Goal: Information Seeking & Learning: Learn about a topic

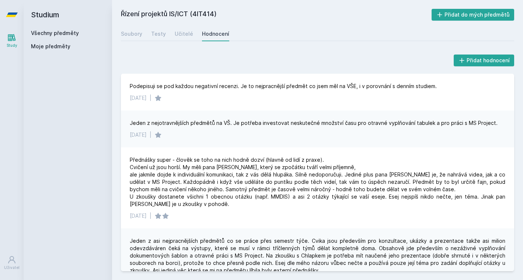
scroll to position [1811, 0]
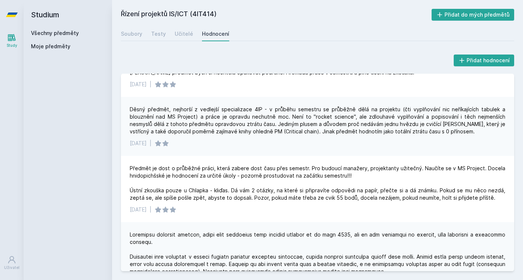
click at [57, 36] on link "Všechny předměty" at bounding box center [55, 33] width 48 height 6
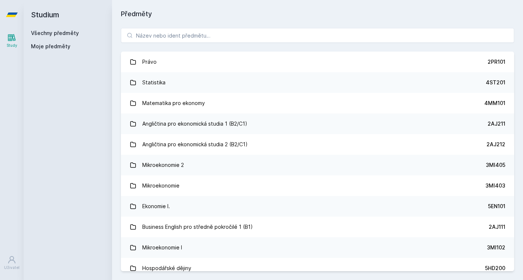
click at [188, 27] on div "Právo 2PR101 Statistika 4ST201 Matematika pro ekonomy 4MM101 Angličtina pro eko…" at bounding box center [317, 149] width 411 height 261
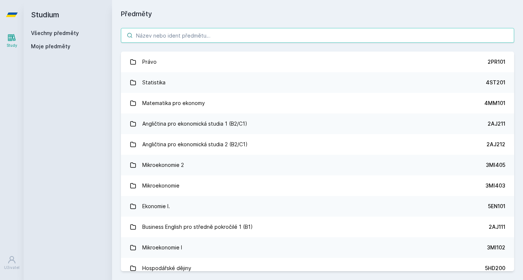
click at [187, 30] on input "search" at bounding box center [317, 35] width 393 height 15
paste input "4ME485"
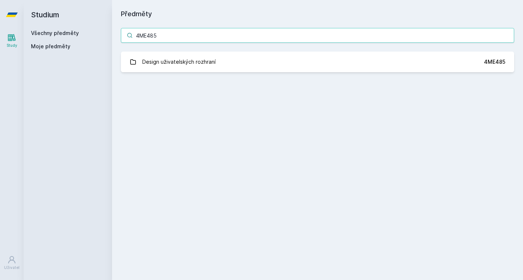
type input "4ME485"
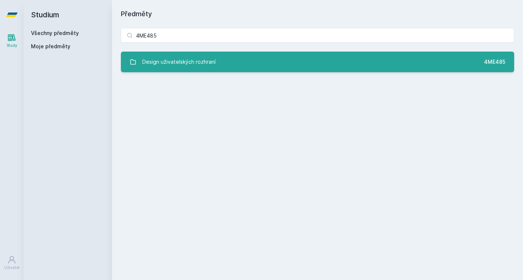
click at [187, 58] on div "Design uživatelských rozhraní" at bounding box center [178, 62] width 73 height 15
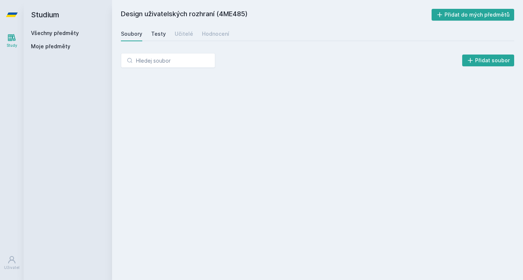
click at [156, 34] on div "Testy" at bounding box center [158, 33] width 15 height 7
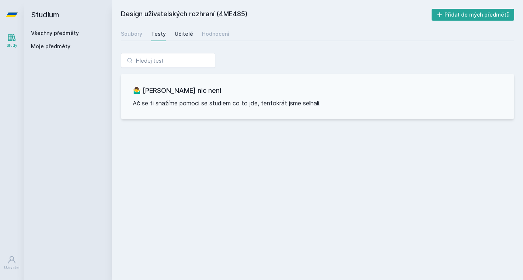
click at [180, 33] on div "Učitelé" at bounding box center [184, 33] width 18 height 7
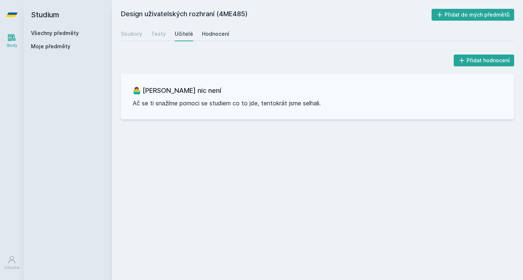
click at [205, 33] on div "Hodnocení" at bounding box center [215, 33] width 27 height 7
click at [63, 32] on link "Všechny předměty" at bounding box center [55, 33] width 48 height 6
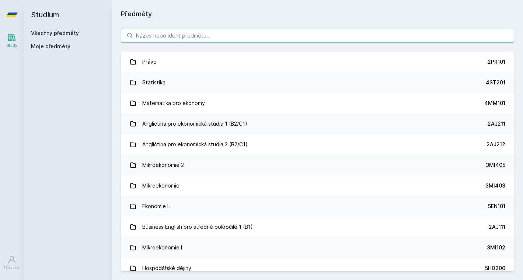
click at [155, 40] on input "search" at bounding box center [317, 35] width 393 height 15
paste input "4SA461"
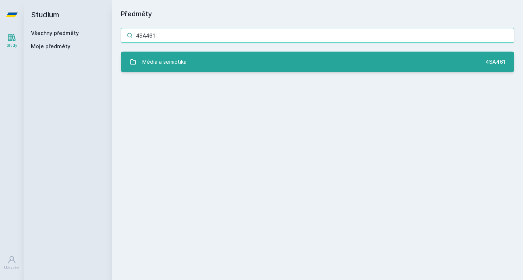
type input "4SA461"
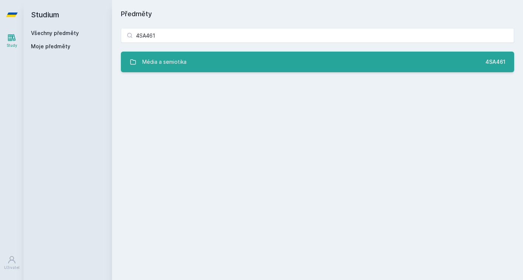
click at [158, 55] on div "Média a semiotika" at bounding box center [164, 62] width 44 height 15
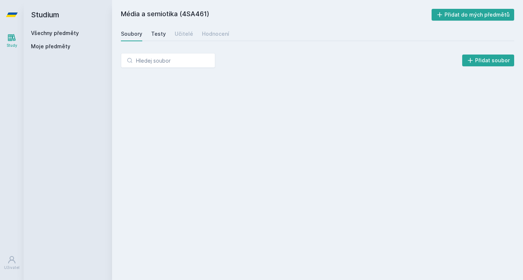
click at [155, 39] on link "Testy" at bounding box center [158, 34] width 15 height 15
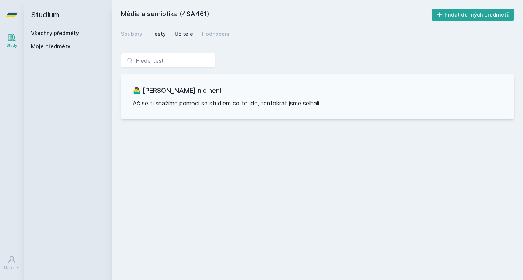
click at [179, 34] on div "Učitelé" at bounding box center [184, 33] width 18 height 7
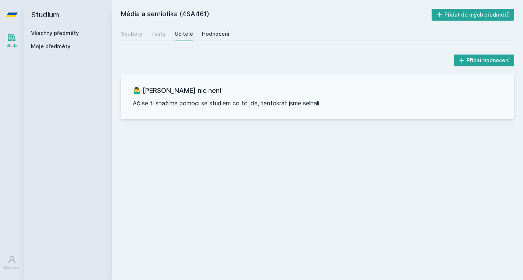
click at [206, 34] on div "Hodnocení" at bounding box center [215, 33] width 27 height 7
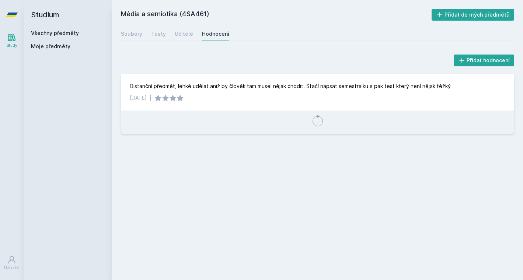
click at [147, 67] on div "Přidat hodnocení" at bounding box center [317, 60] width 393 height 15
click at [158, 87] on div "Distanční předmět, lehké udělat aniž by člověk tam musel nějak chodit. Stačí na…" at bounding box center [290, 86] width 321 height 7
click at [143, 42] on div "Média a semiotika (4SA461) Přidat do mých předmětů [GEOGRAPHIC_DATA] Testy Učit…" at bounding box center [317, 140] width 393 height 262
click at [134, 30] on link "Soubory" at bounding box center [131, 34] width 21 height 15
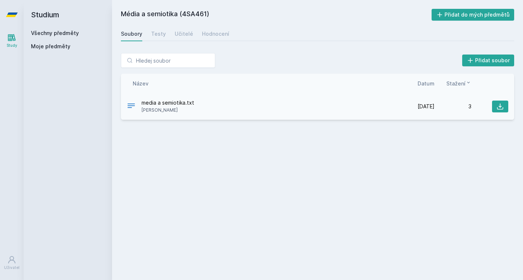
click at [179, 106] on span "media a semiotika.txt" at bounding box center [167, 102] width 53 height 7
click at [498, 109] on icon at bounding box center [500, 107] width 6 height 6
click at [214, 39] on link "Hodnocení" at bounding box center [215, 34] width 27 height 15
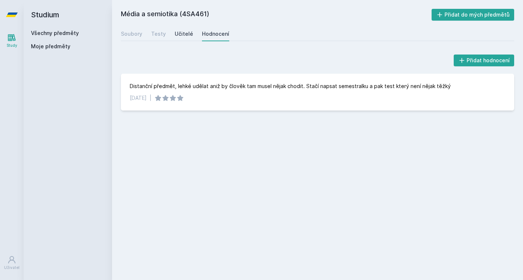
click at [182, 31] on div "Učitelé" at bounding box center [184, 33] width 18 height 7
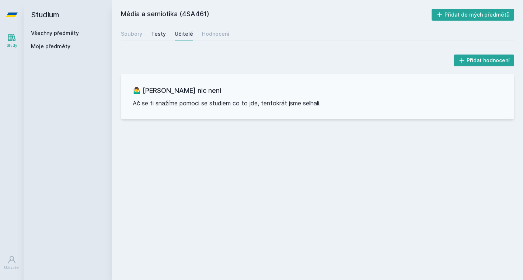
click at [151, 35] on div "Testy" at bounding box center [158, 33] width 15 height 7
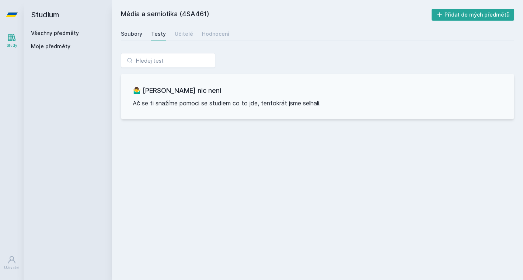
click at [138, 34] on div "Soubory" at bounding box center [131, 33] width 21 height 7
